Goal: Task Accomplishment & Management: Use online tool/utility

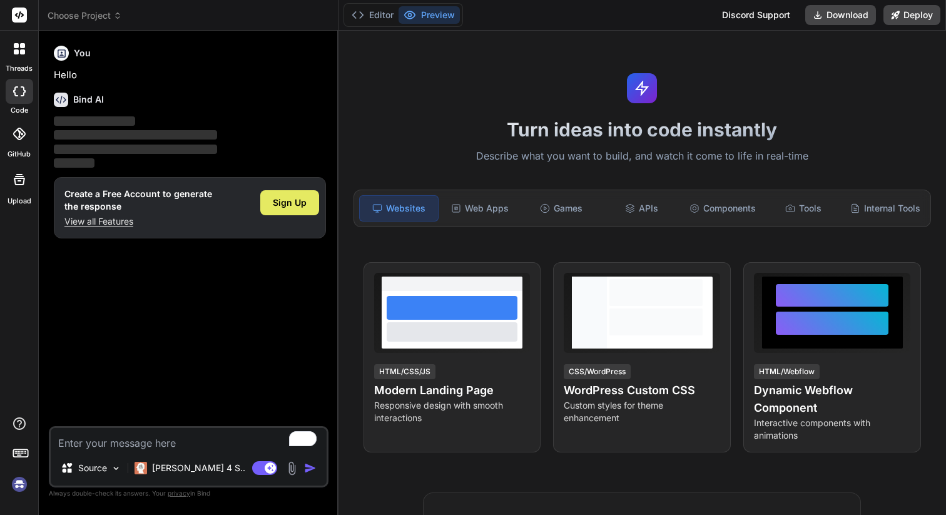
click at [270, 208] on div "Sign Up" at bounding box center [289, 202] width 59 height 25
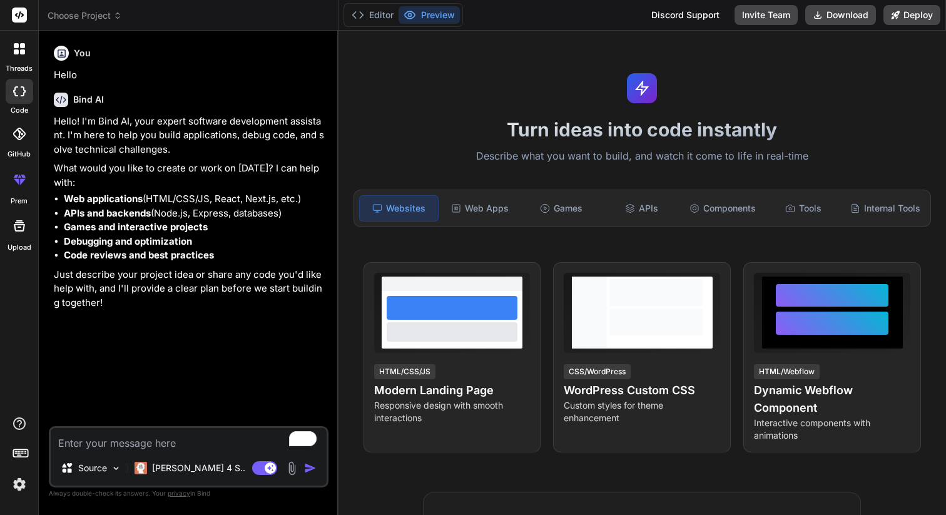
type textarea "x"
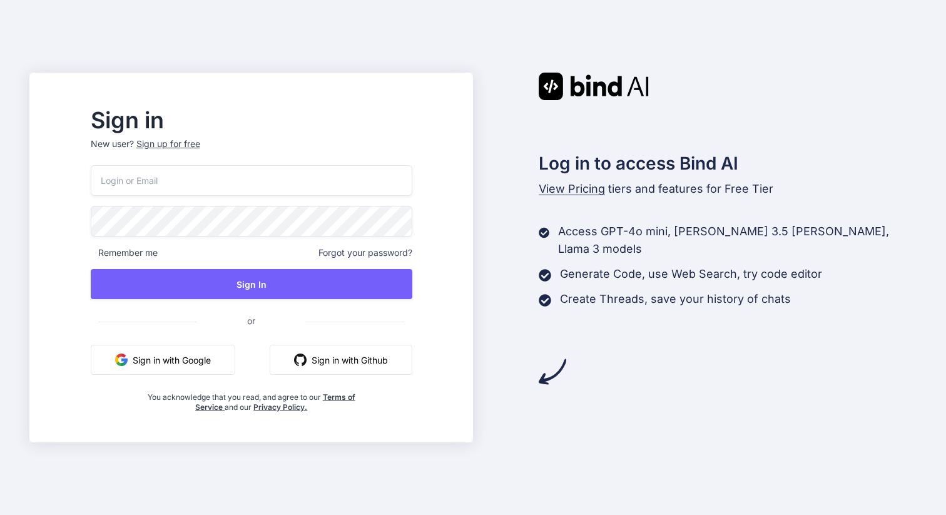
click at [178, 368] on button "Sign in with Google" at bounding box center [163, 360] width 145 height 30
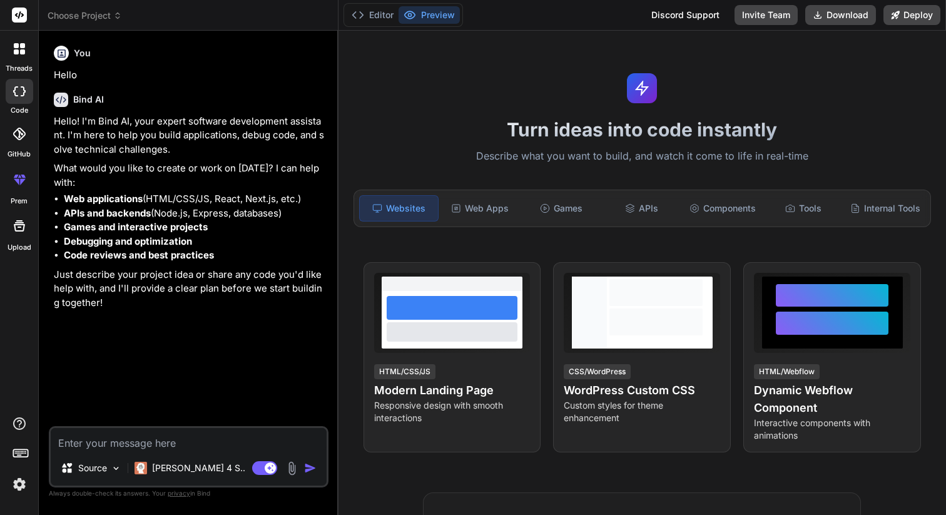
type textarea "x"
